Goal: Information Seeking & Learning: Learn about a topic

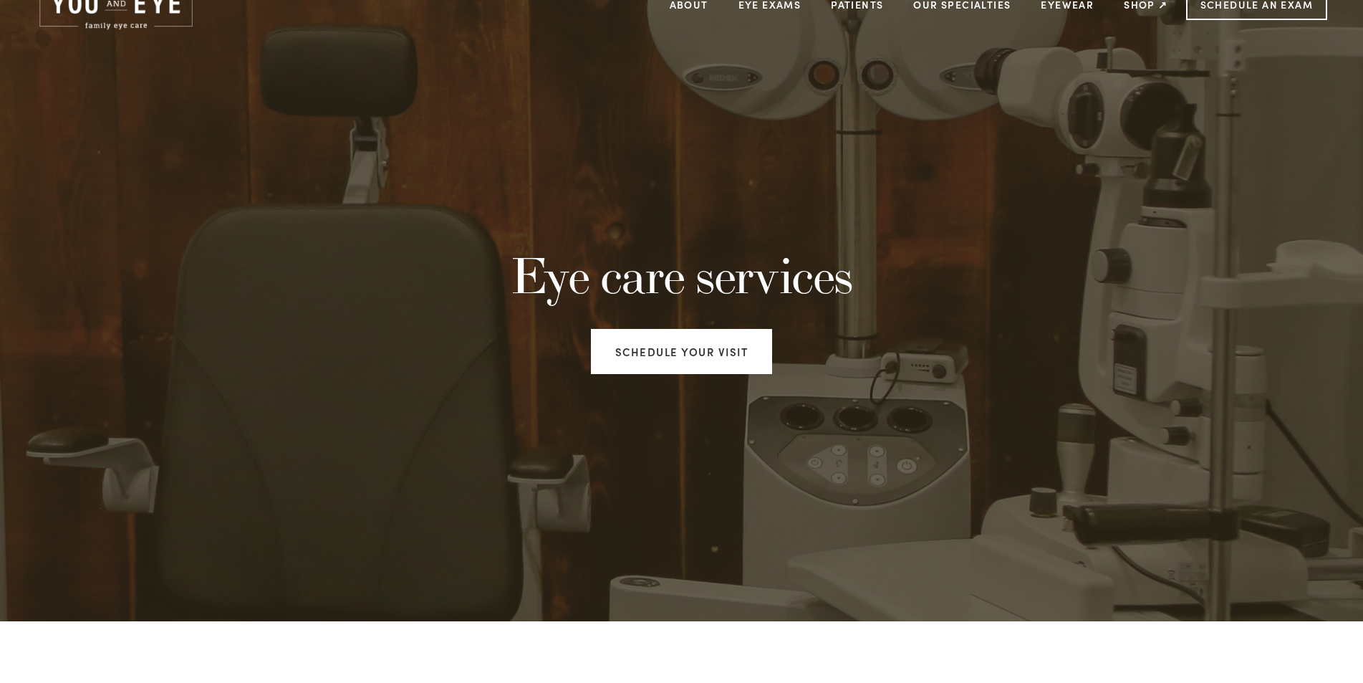
scroll to position [62, 0]
click at [111, 35] on link at bounding box center [116, 5] width 178 height 62
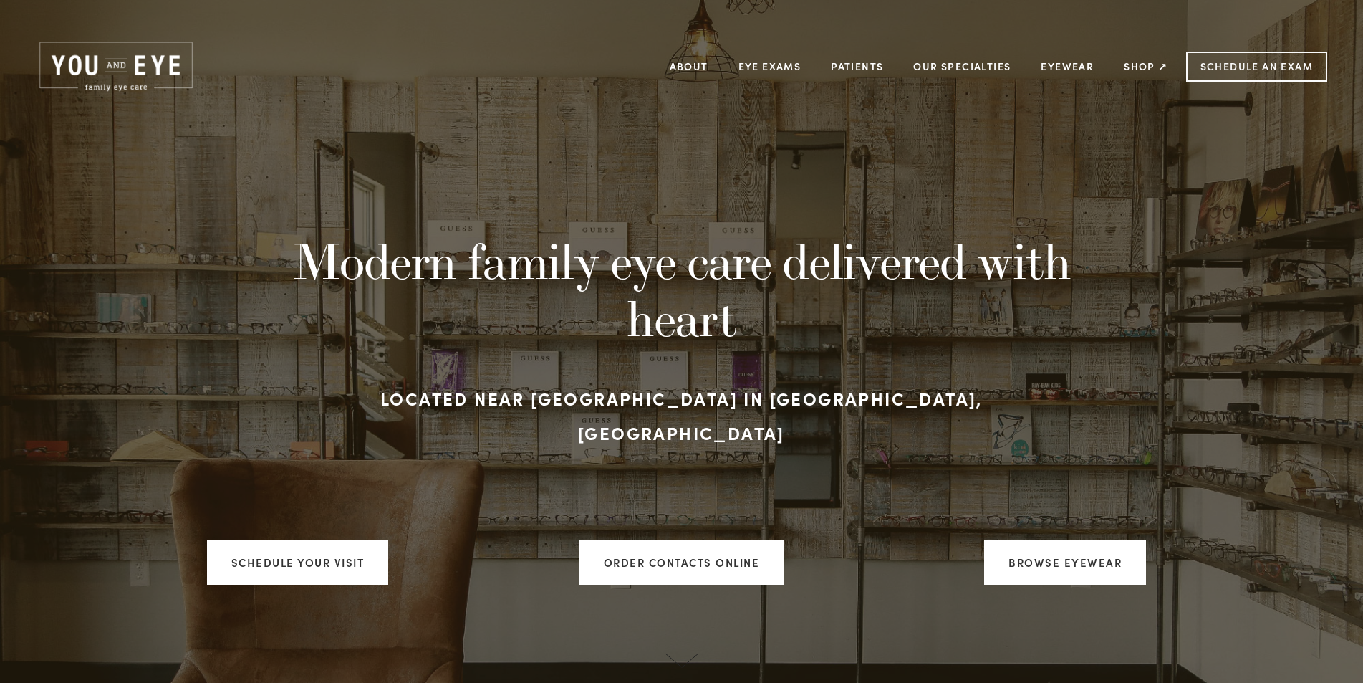
click at [615, 158] on div "Modern family eye care delivered with heart Located near [GEOGRAPHIC_DATA] in […" at bounding box center [681, 389] width 1363 height 585
click at [704, 61] on link "About" at bounding box center [689, 66] width 39 height 22
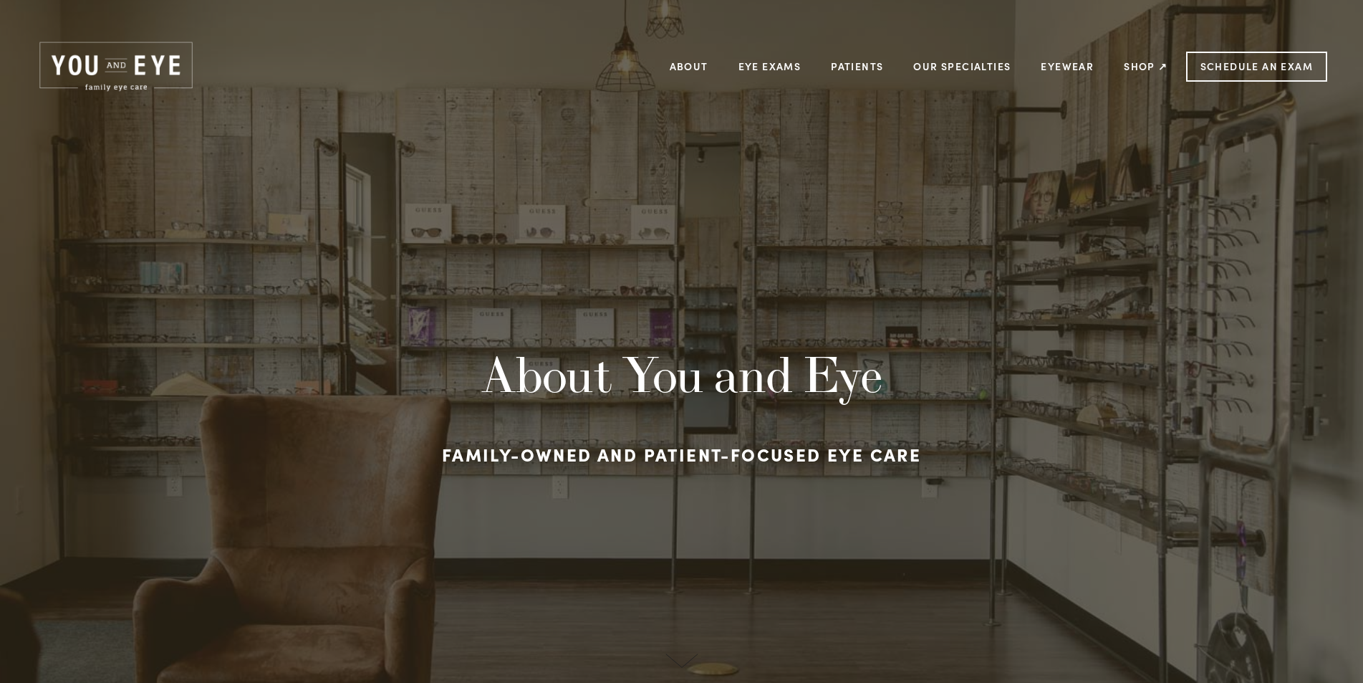
click at [199, 369] on div "About You and Eye Family-owned and patient-focused eye care" at bounding box center [682, 390] width 1316 height 186
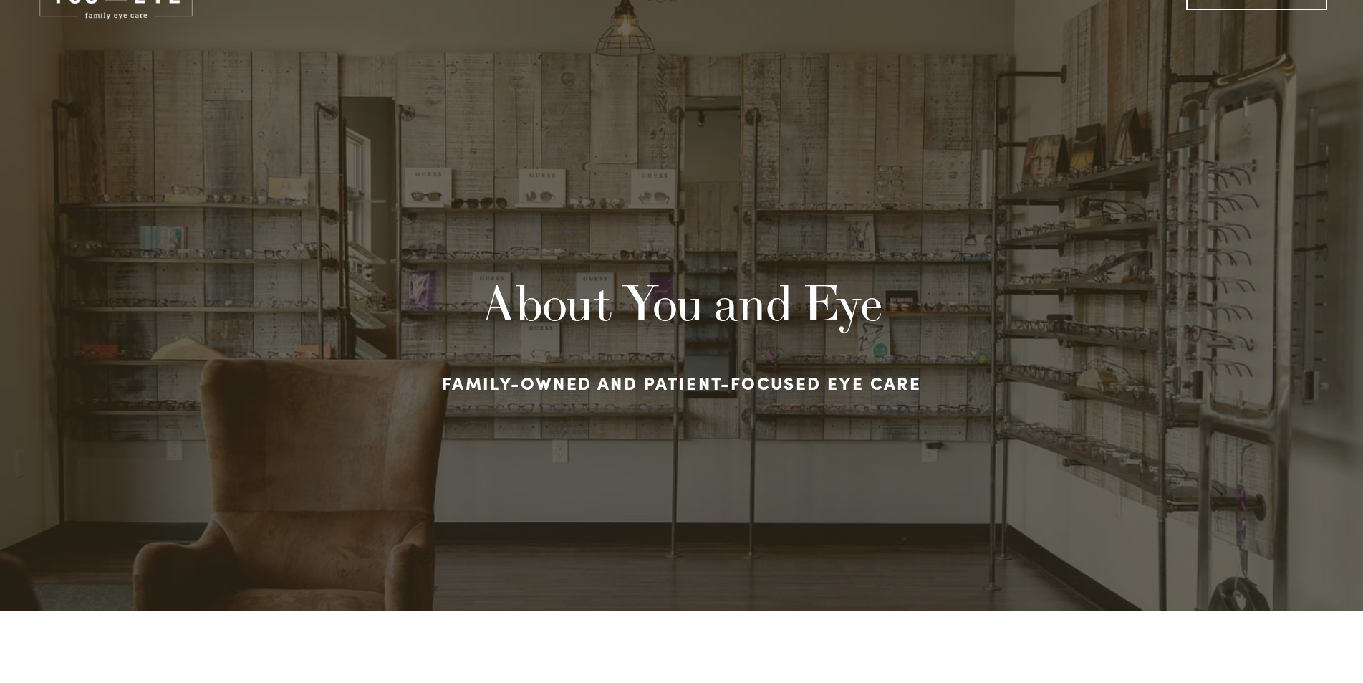
scroll to position [143, 0]
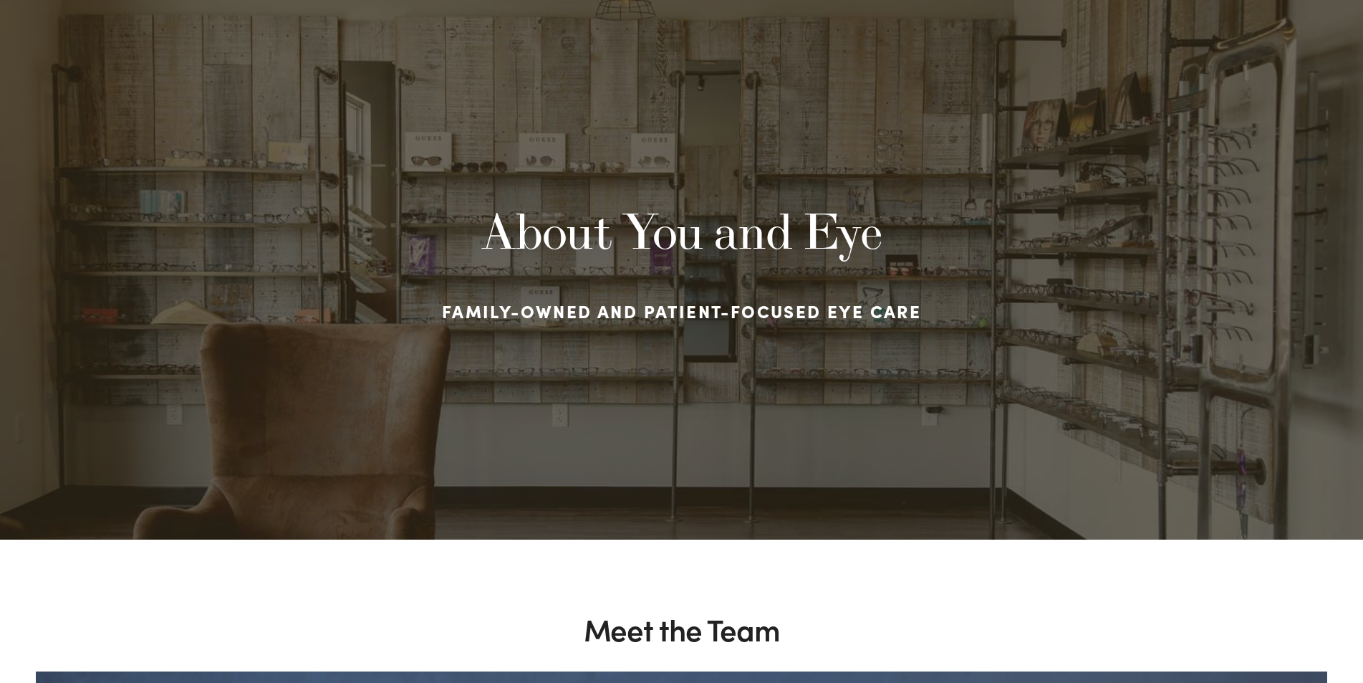
click at [655, 132] on div "About You and Eye Family-owned and patient-focused eye care" at bounding box center [681, 246] width 1363 height 585
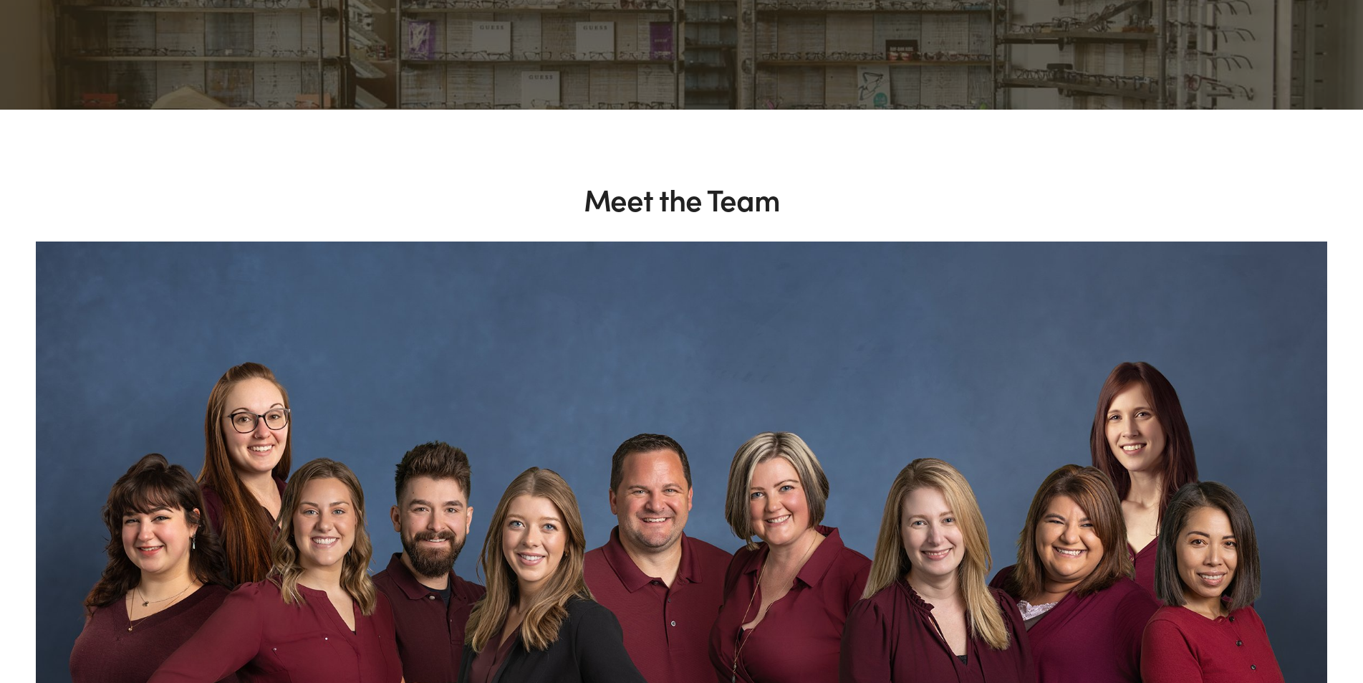
scroll to position [645, 0]
